Goal: Communication & Community: Answer question/provide support

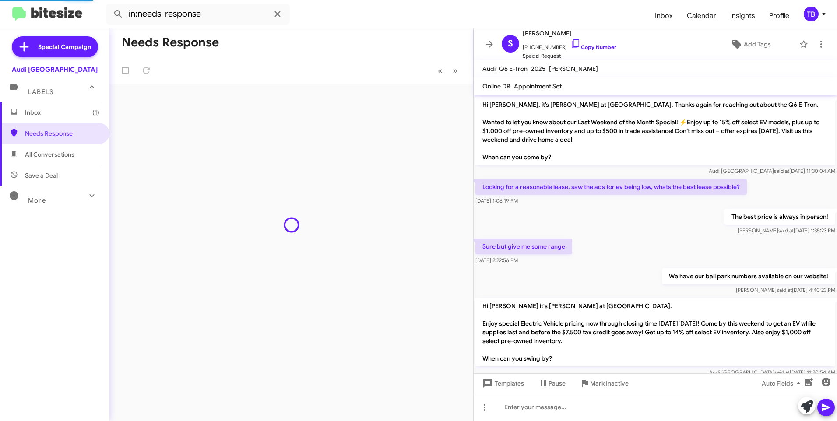
scroll to position [280, 0]
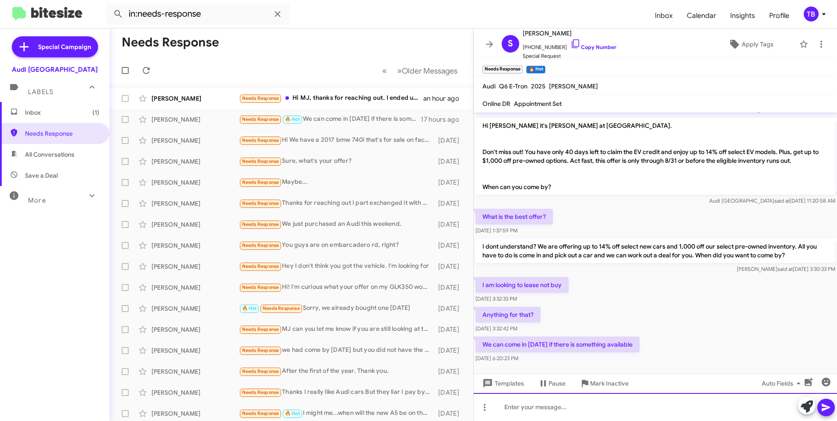
click at [613, 416] on div at bounding box center [654, 407] width 363 height 28
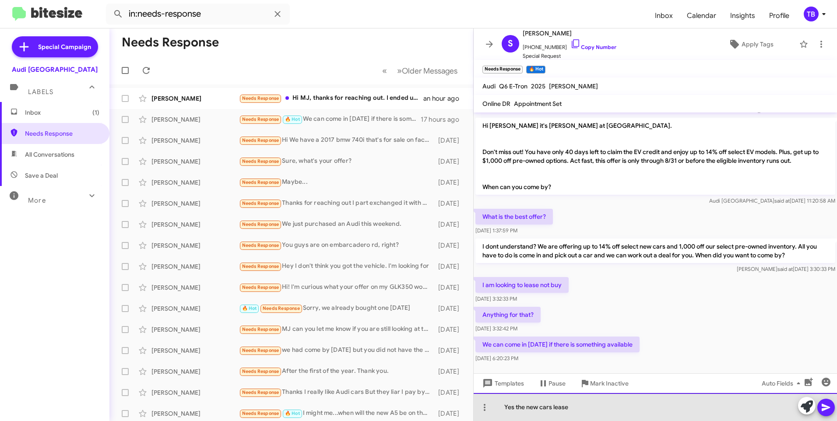
click at [527, 407] on div "Yes the new cars lease" at bounding box center [654, 407] width 363 height 28
click at [519, 408] on div "Yes the new cars lease" at bounding box center [654, 407] width 363 height 28
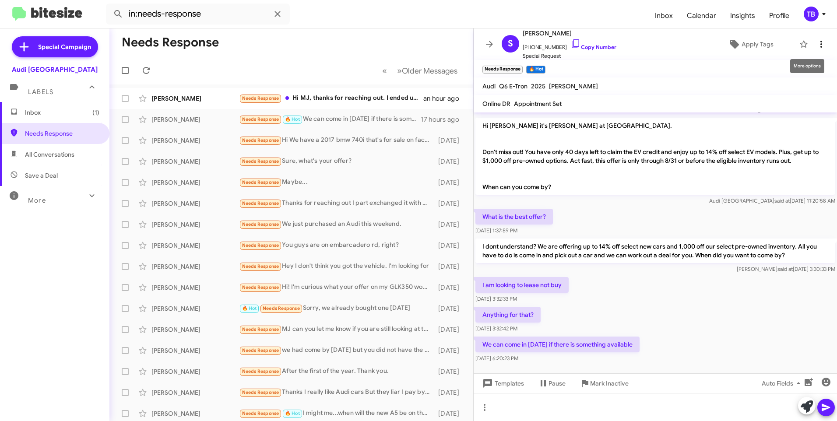
click at [818, 42] on icon at bounding box center [821, 44] width 11 height 11
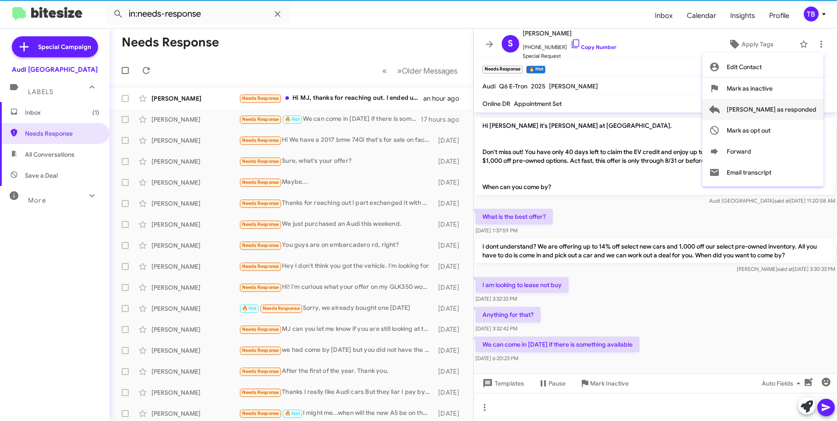
click at [801, 108] on span "[PERSON_NAME] as responded" at bounding box center [771, 109] width 90 height 21
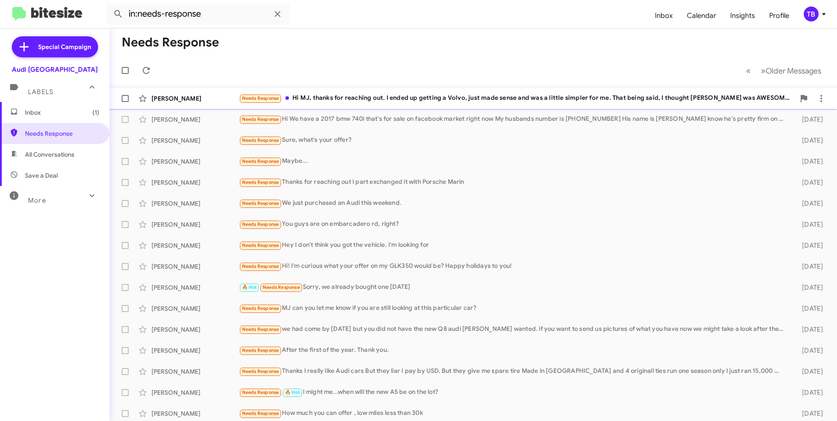
click at [415, 103] on div "Needs Response Hi MJ, thanks for reaching out. I ended up getting a Volvo, just…" at bounding box center [517, 98] width 556 height 10
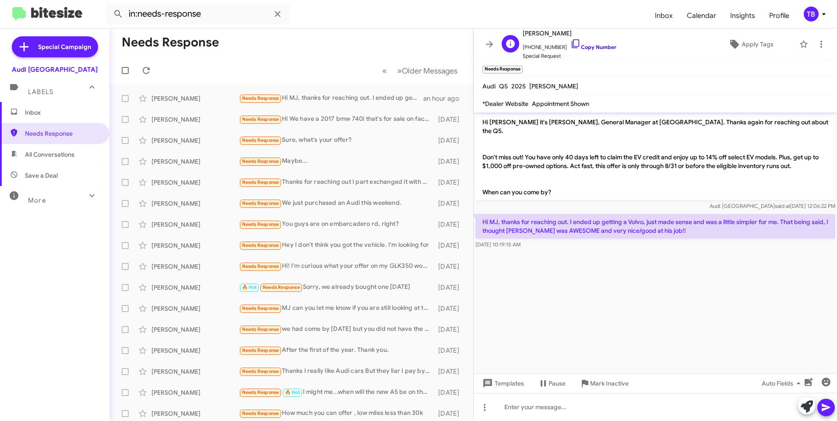
click at [570, 47] on icon at bounding box center [575, 44] width 11 height 11
click at [816, 43] on icon at bounding box center [821, 44] width 11 height 11
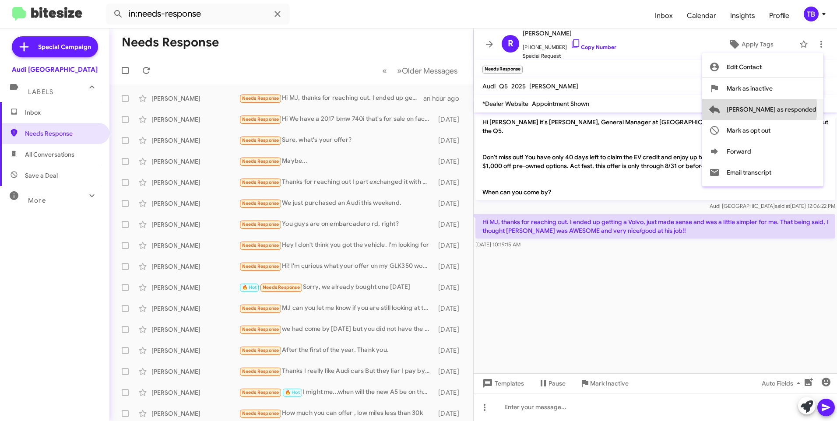
click at [794, 109] on span "[PERSON_NAME] as responded" at bounding box center [771, 109] width 90 height 21
